Goal: Task Accomplishment & Management: Manage account settings

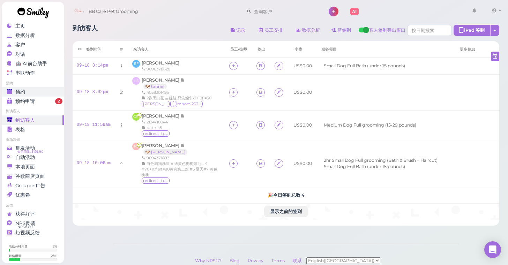
click at [32, 89] on div "预约" at bounding box center [32, 92] width 50 height 6
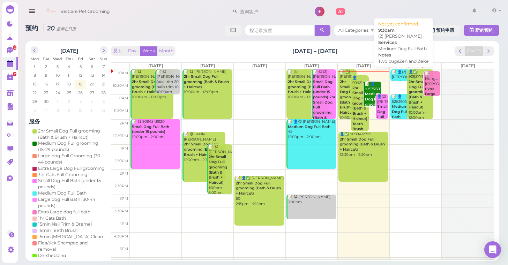
click at [402, 74] on div "📝 👤(2) [PERSON_NAME] Medium Dog Full Bath Two pugsZen and Zeke 9:30am" at bounding box center [403, 93] width 25 height 46
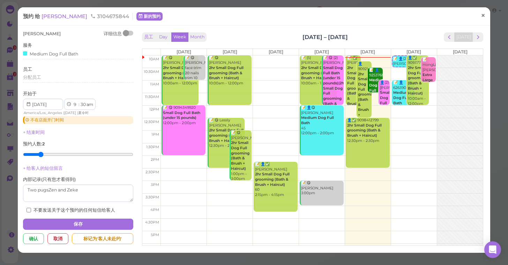
click at [482, 16] on span "×" at bounding box center [483, 16] width 5 height 10
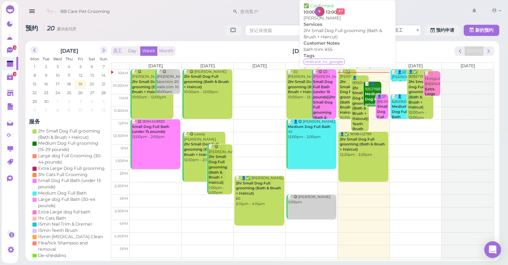
click at [344, 92] on b "2hr Small Dog Full grooming (Bath & Brush + Haircut)" at bounding box center [349, 97] width 18 height 35
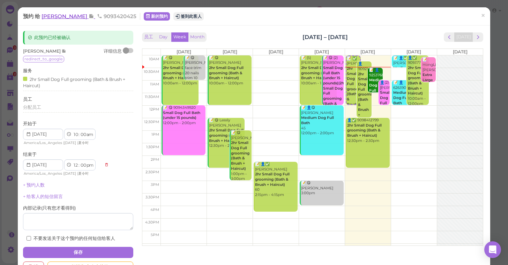
click at [54, 17] on span "Cindy Montero" at bounding box center [64, 16] width 47 height 7
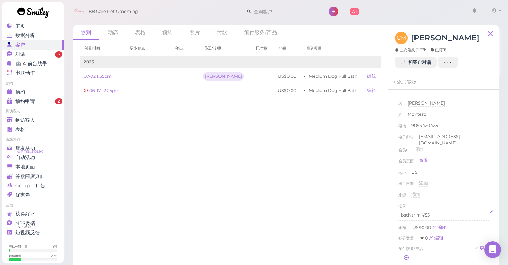
click at [436, 212] on p "bath trim ¥55" at bounding box center [443, 215] width 85 height 6
click at [474, 192] on div "来源 添加" at bounding box center [443, 196] width 90 height 11
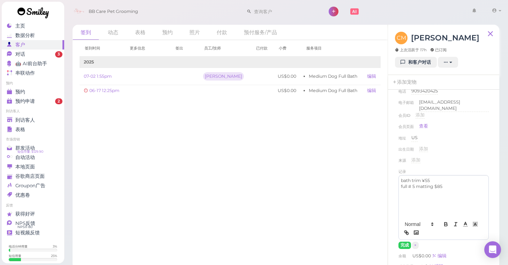
scroll to position [38, 0]
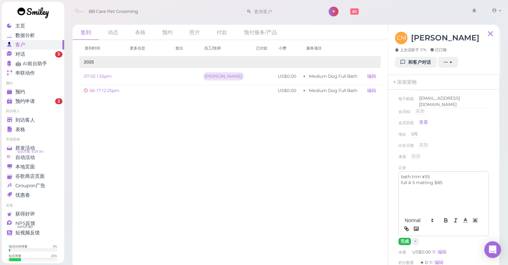
click at [405, 240] on button "完成" at bounding box center [404, 241] width 13 height 7
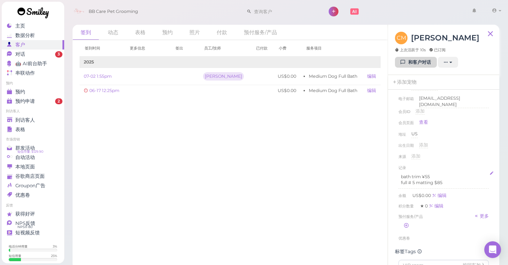
click at [411, 60] on link "和客户对话" at bounding box center [416, 62] width 42 height 11
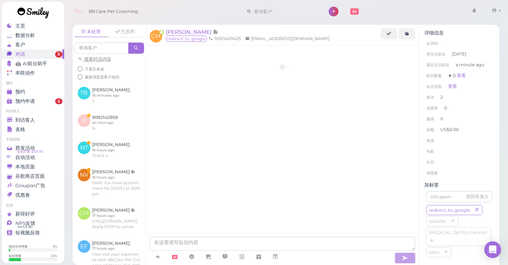
scroll to position [565, 0]
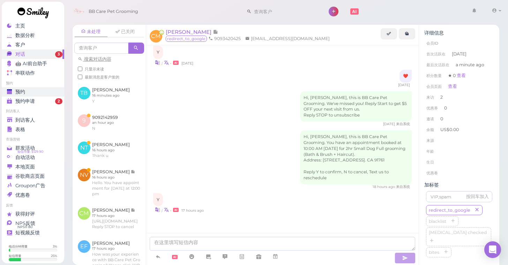
click at [26, 92] on div "预约" at bounding box center [32, 92] width 50 height 6
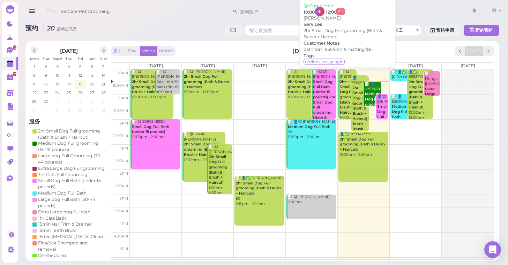
click at [345, 95] on b "2hr Small Dog Full grooming (Bath & Brush + Haircut)" at bounding box center [349, 97] width 18 height 35
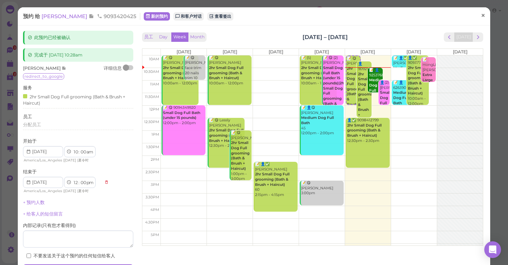
click at [483, 18] on span "×" at bounding box center [483, 16] width 5 height 10
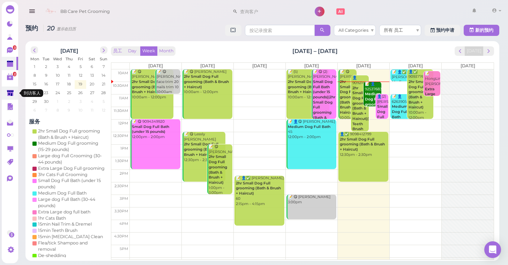
click at [6, 92] on link at bounding box center [10, 92] width 16 height 13
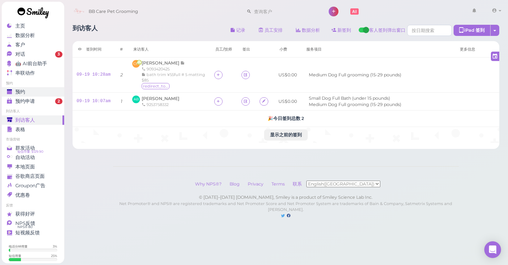
click at [24, 91] on span "预约" at bounding box center [20, 92] width 10 height 6
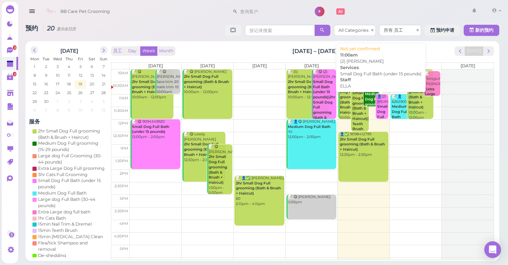
click at [385, 107] on div "👤(2) Nicole Troublefield Small Dog Full Bath (under 15 pounds) ELLA 11:00am" at bounding box center [383, 122] width 12 height 56
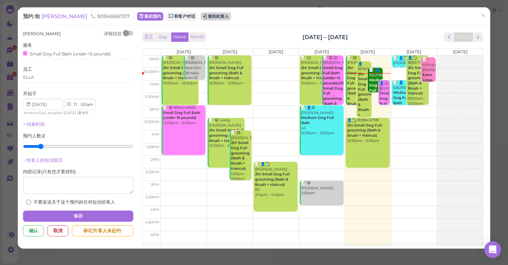
click at [217, 18] on button "签到此客人" at bounding box center [216, 16] width 30 height 8
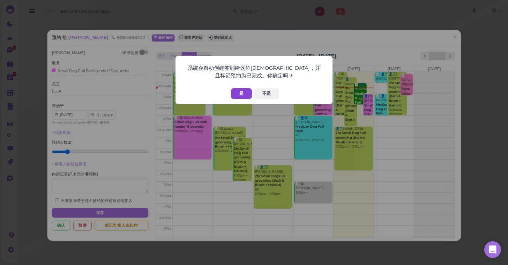
click at [238, 95] on button "是" at bounding box center [241, 93] width 21 height 11
